Goal: Task Accomplishment & Management: Manage account settings

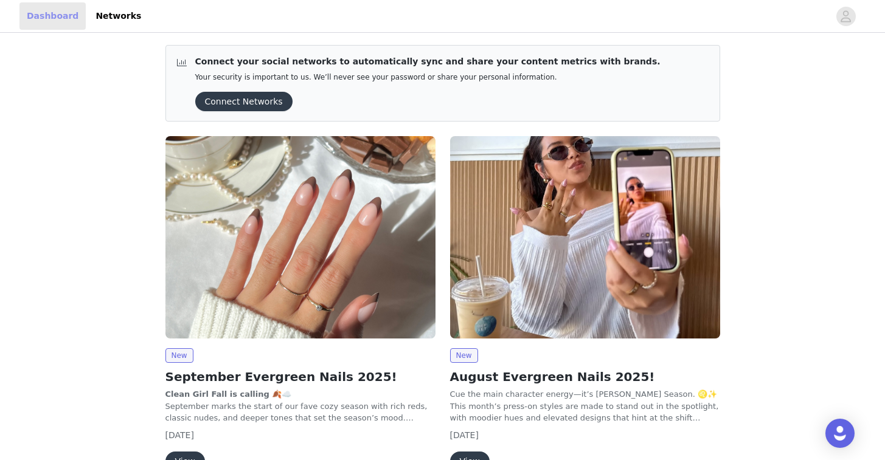
click at [64, 18] on link "Dashboard" at bounding box center [52, 15] width 66 height 27
click at [851, 15] on span "button" at bounding box center [845, 16] width 19 height 19
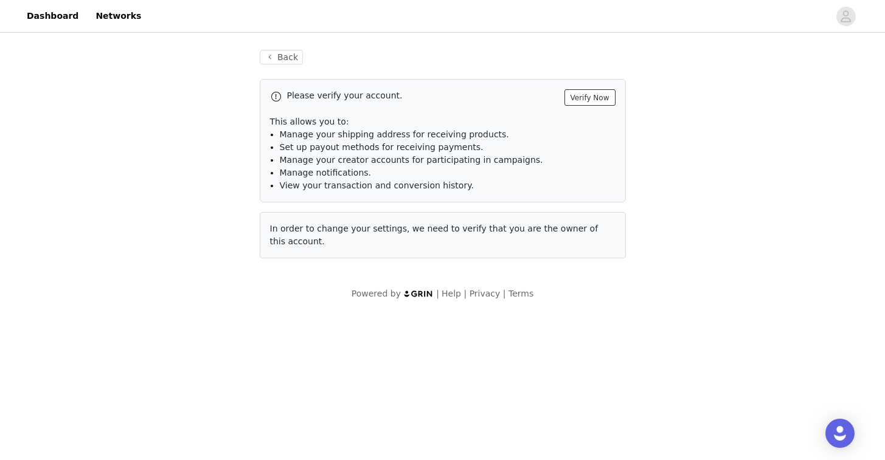
click at [600, 97] on button "Verify Now" at bounding box center [589, 97] width 51 height 16
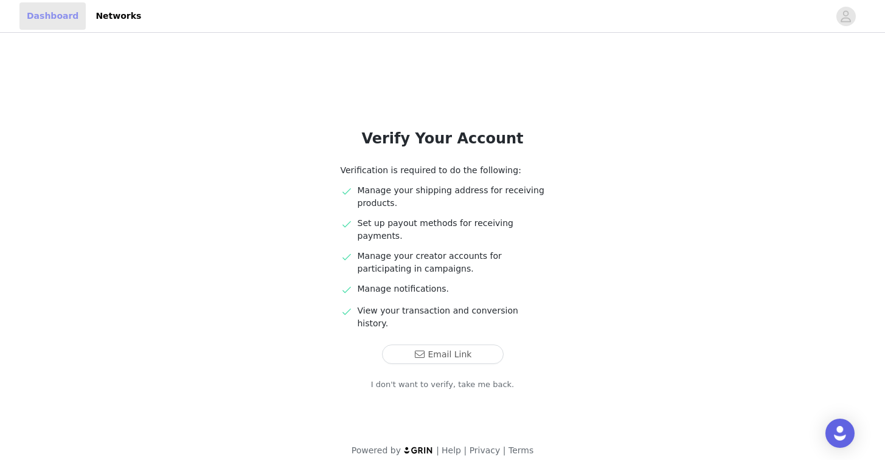
click at [71, 16] on link "Dashboard" at bounding box center [52, 15] width 66 height 27
